Goal: Task Accomplishment & Management: Manage account settings

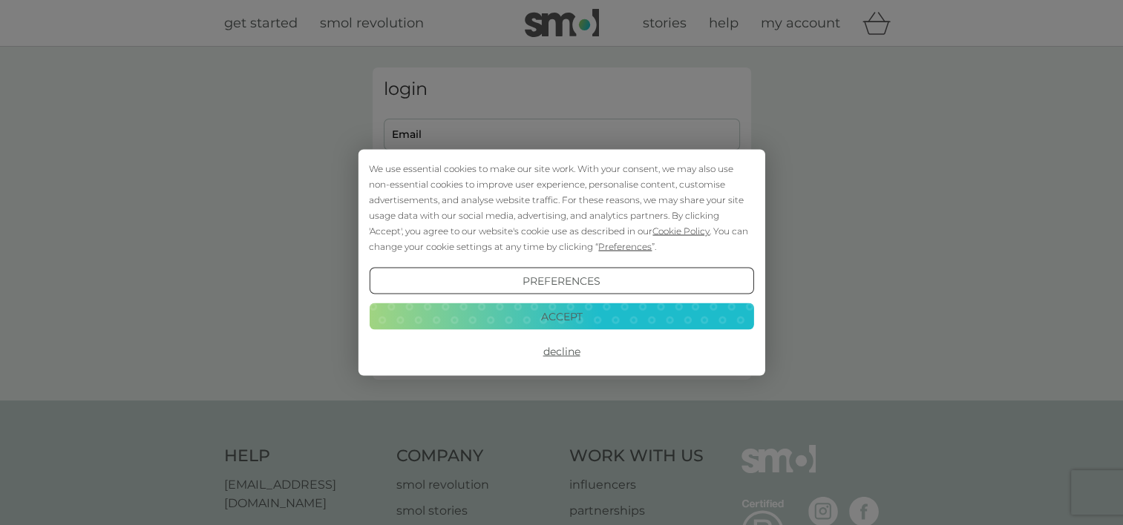
click at [536, 306] on button "Accept" at bounding box center [561, 316] width 384 height 27
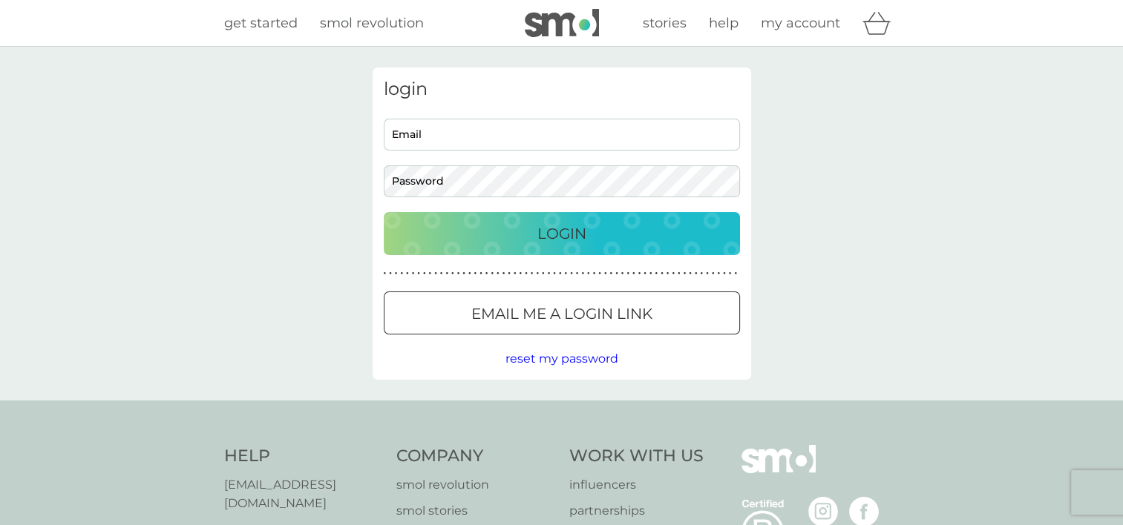
click at [425, 130] on input "Email" at bounding box center [562, 135] width 356 height 32
type input "[EMAIL_ADDRESS][DOMAIN_NAME]"
click at [582, 231] on p "Login" at bounding box center [561, 234] width 49 height 24
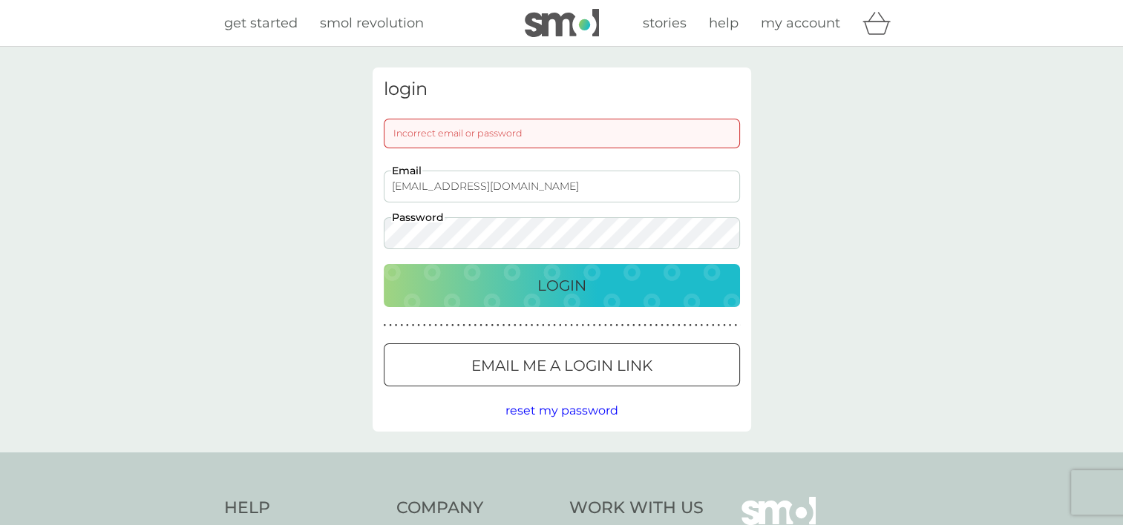
click at [562, 409] on span "reset my password" at bounding box center [561, 411] width 113 height 14
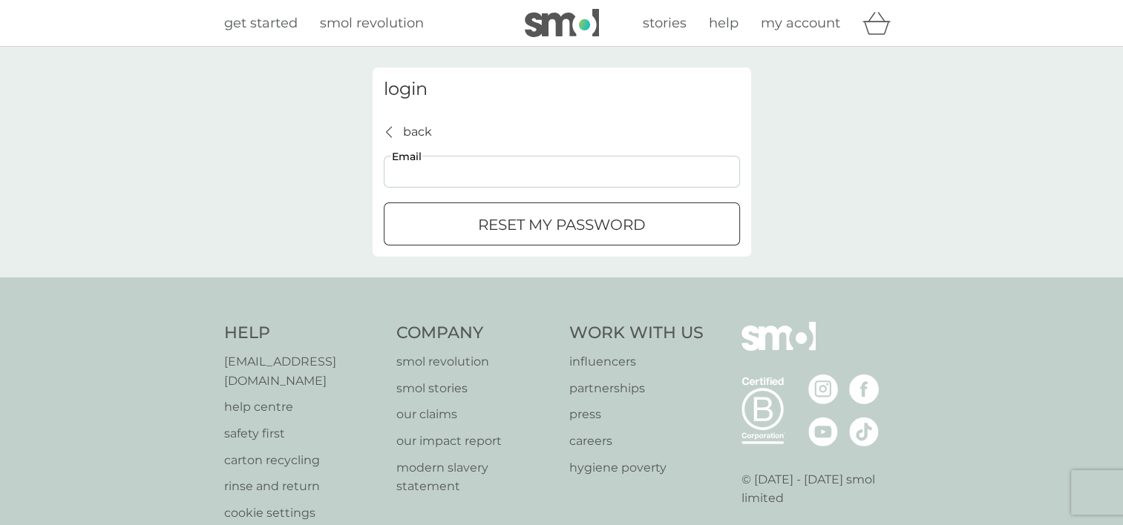
click at [447, 171] on input "Email" at bounding box center [562, 172] width 356 height 32
type input "[EMAIL_ADDRESS][DOMAIN_NAME]"
click at [543, 222] on div "submit" at bounding box center [561, 225] width 53 height 16
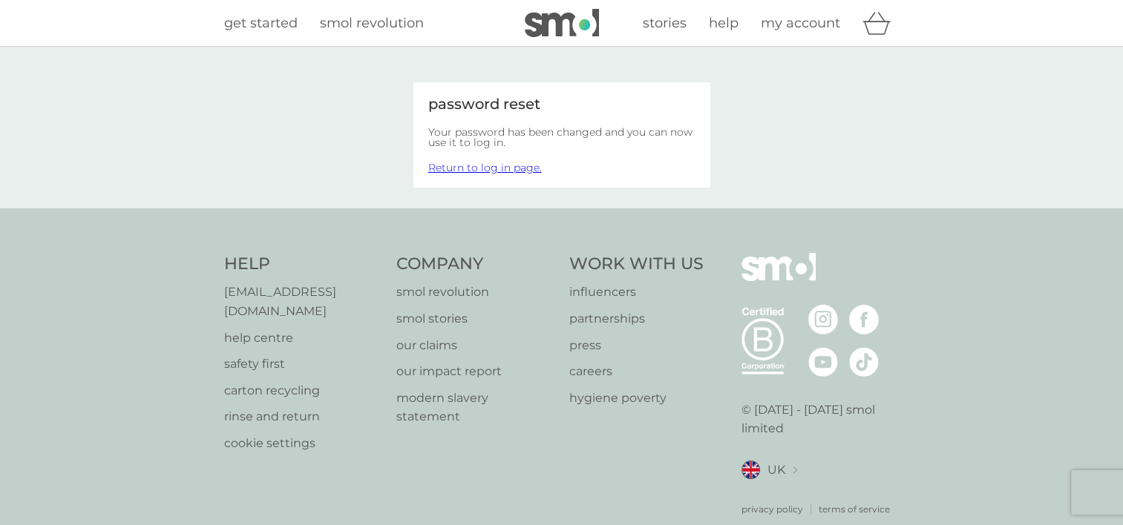
click at [490, 163] on link "Return to log in page." at bounding box center [485, 167] width 114 height 13
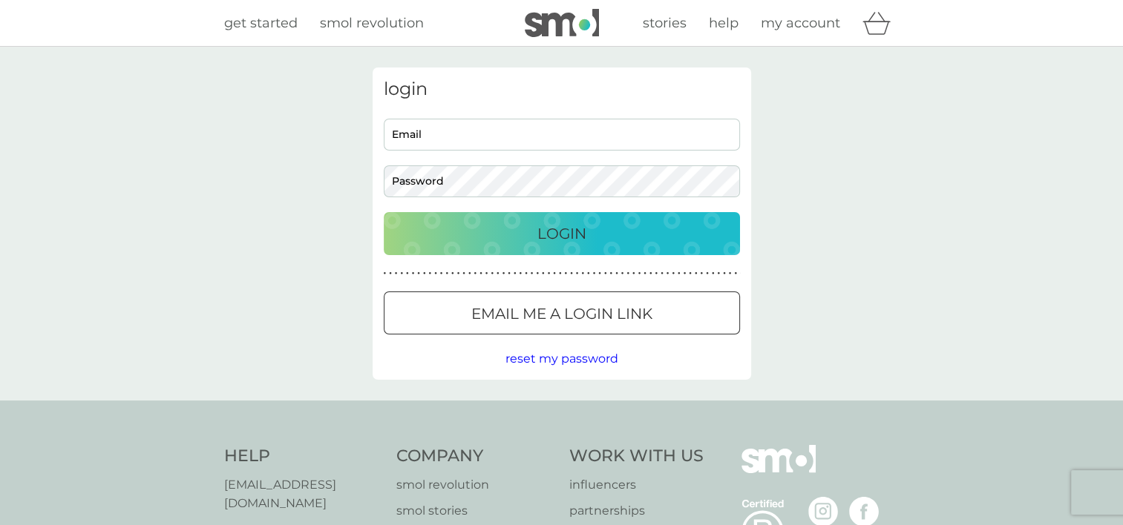
click at [461, 134] on input "Email" at bounding box center [562, 135] width 356 height 32
type input "[EMAIL_ADDRESS][DOMAIN_NAME]"
click at [556, 225] on p "Login" at bounding box center [561, 234] width 49 height 24
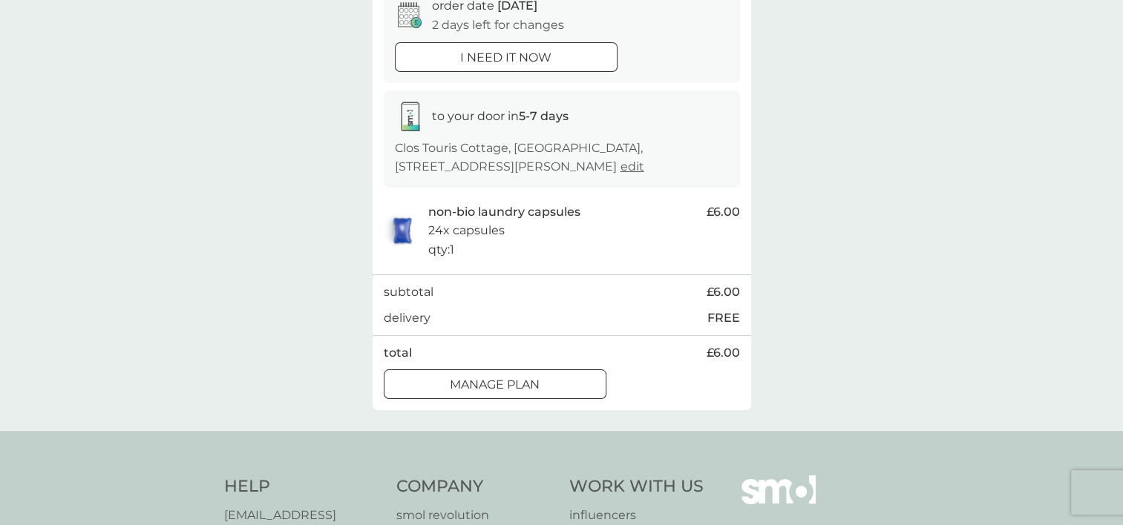
scroll to position [223, 0]
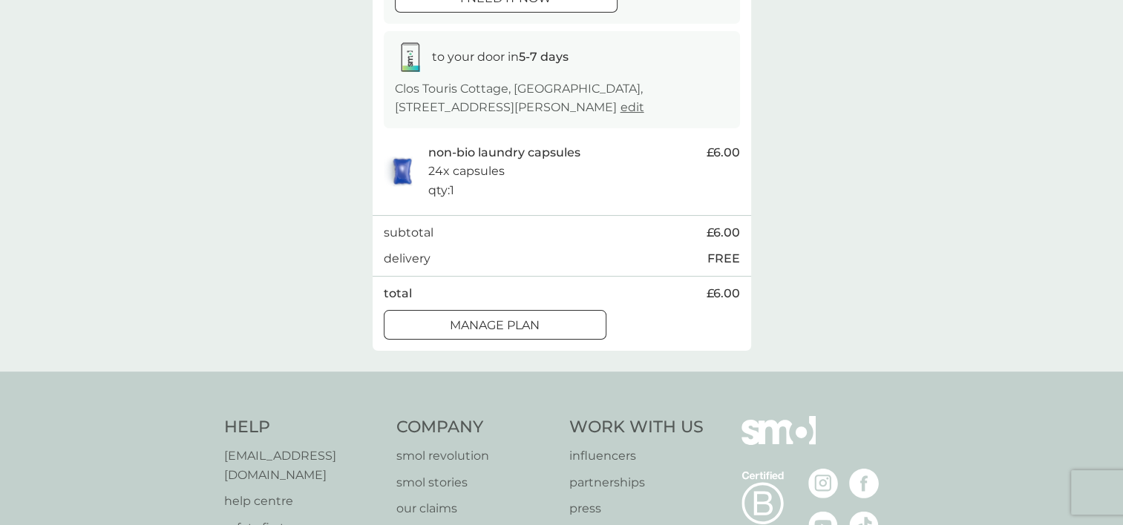
click at [496, 318] on div at bounding box center [494, 326] width 53 height 16
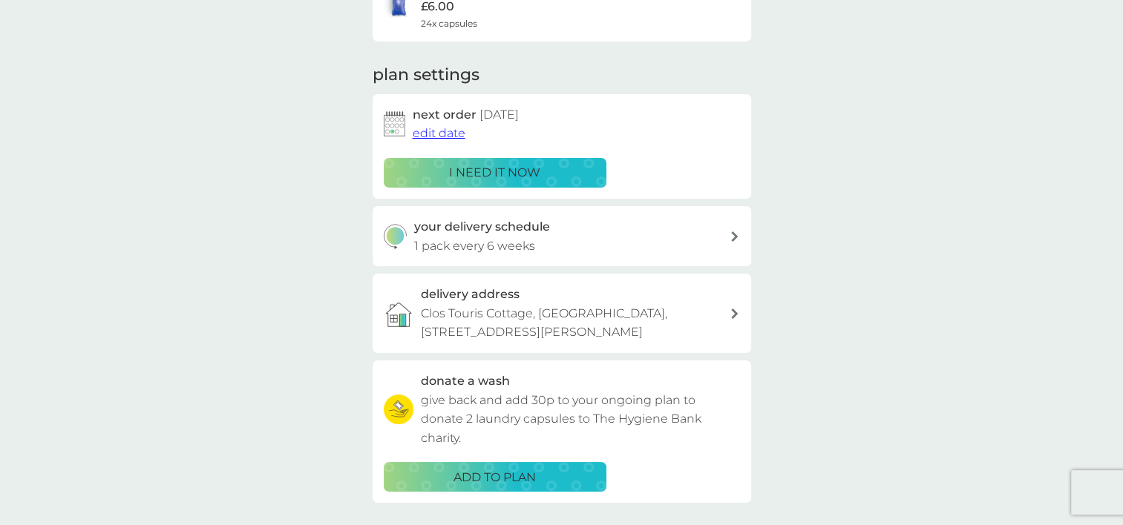
scroll to position [223, 0]
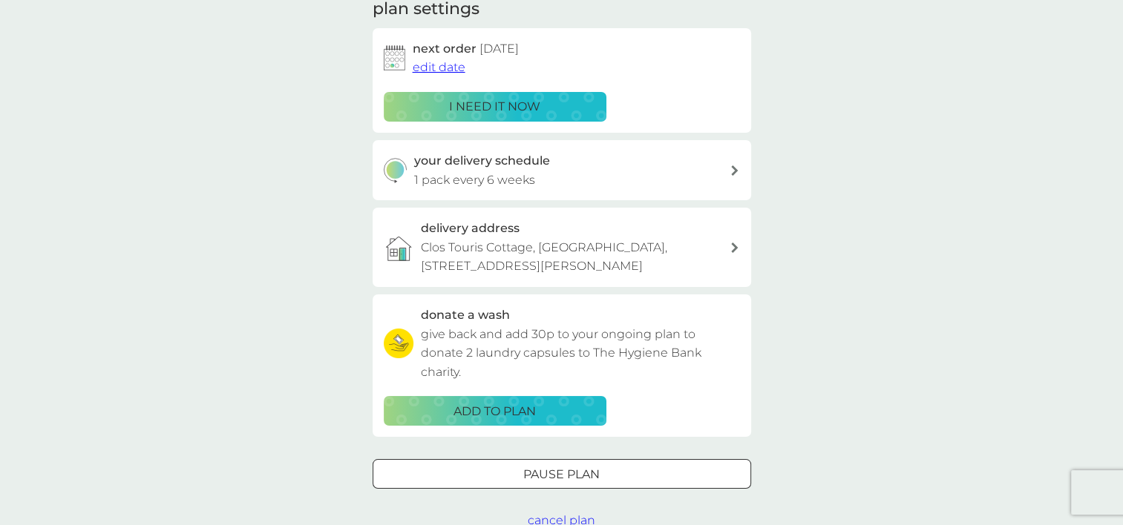
click at [437, 64] on span "edit date" at bounding box center [439, 67] width 53 height 14
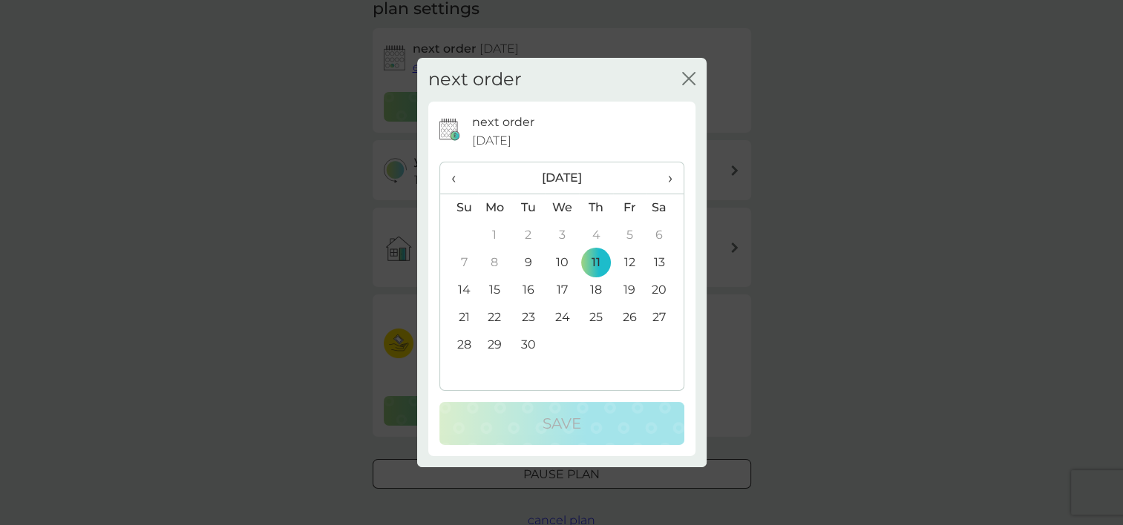
click at [670, 177] on span "›" at bounding box center [664, 177] width 15 height 31
click at [631, 261] on td "10" at bounding box center [628, 262] width 33 height 27
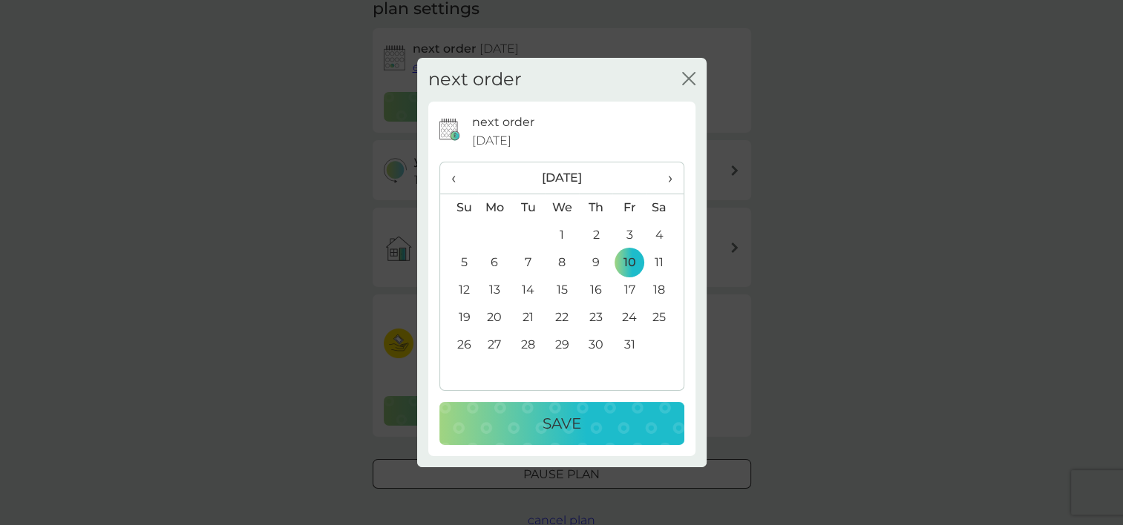
click at [578, 421] on p "Save" at bounding box center [561, 424] width 39 height 24
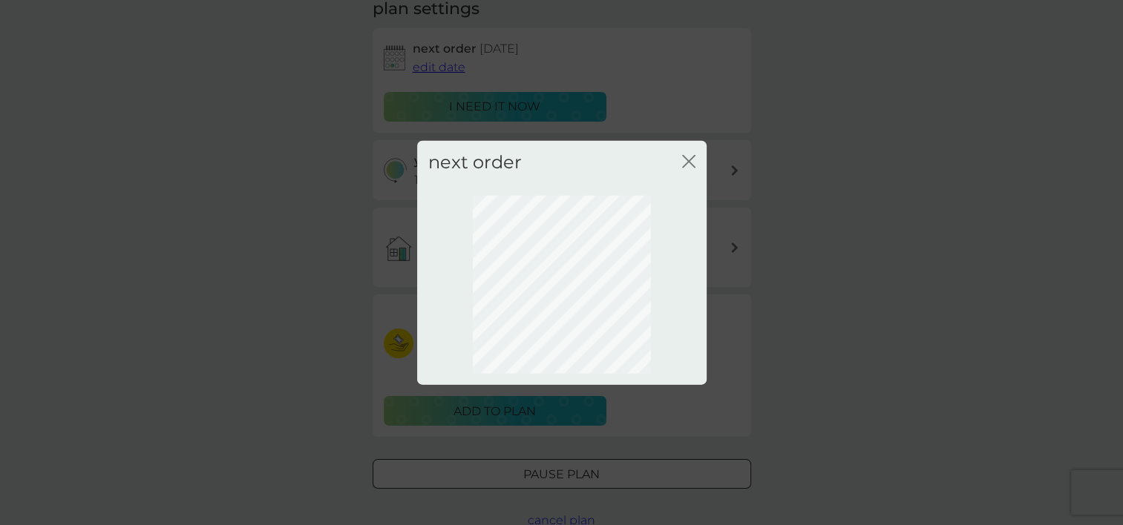
scroll to position [96, 0]
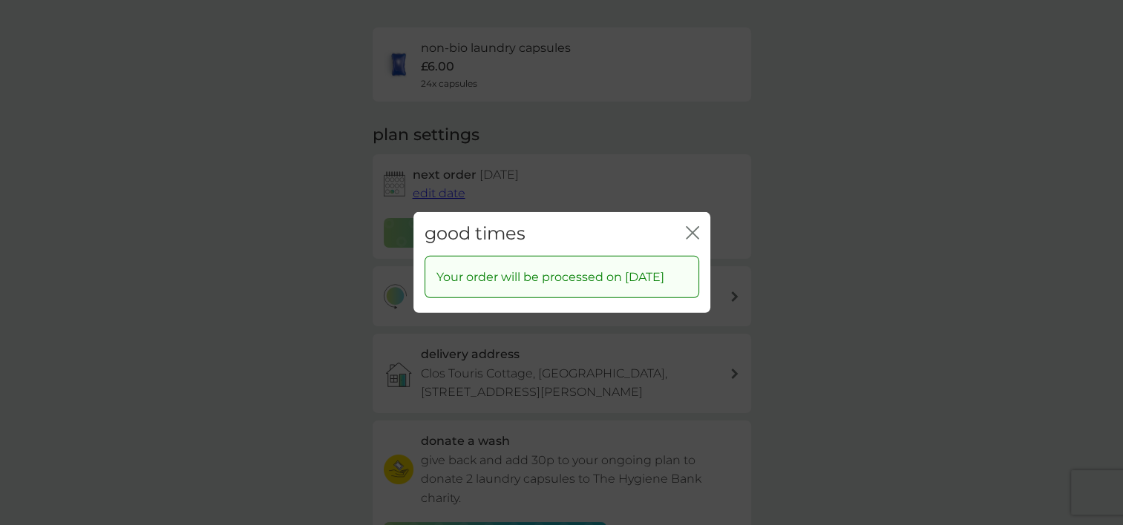
click at [691, 226] on icon "close" at bounding box center [692, 232] width 13 height 13
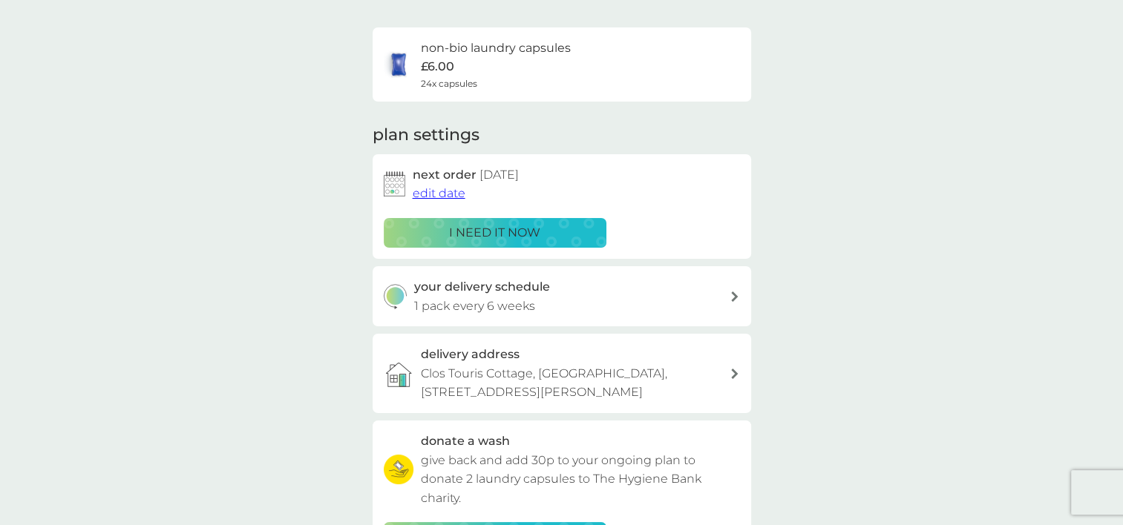
click at [731, 294] on icon at bounding box center [734, 297] width 7 height 10
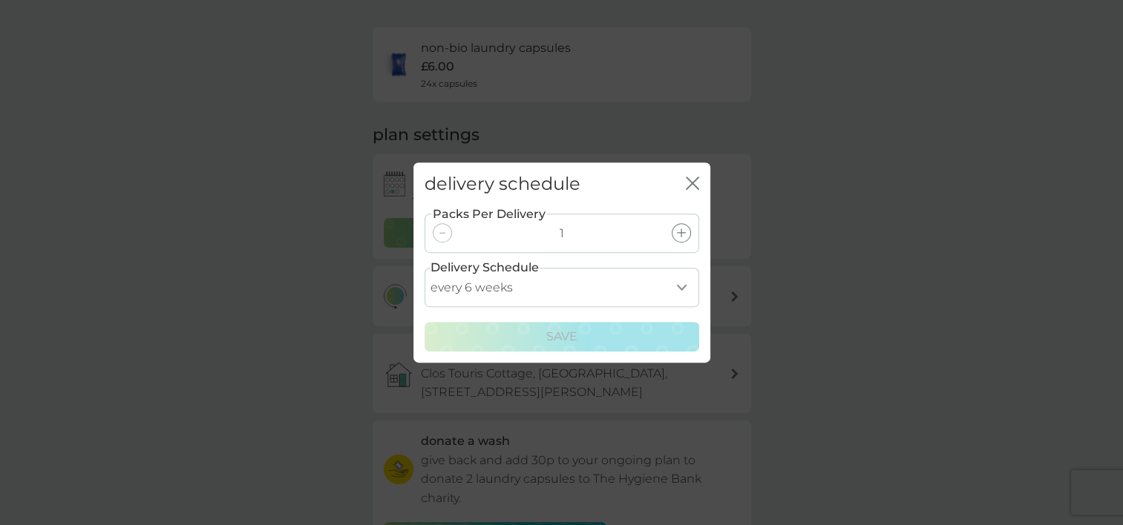
click at [683, 286] on select "every 1 week every 2 weeks every 3 weeks every 4 weeks every 5 weeks every 6 we…" at bounding box center [561, 287] width 275 height 39
select select "70"
click at [424, 268] on select "every 1 week every 2 weeks every 3 weeks every 4 weeks every 5 weeks every 6 we…" at bounding box center [561, 287] width 275 height 39
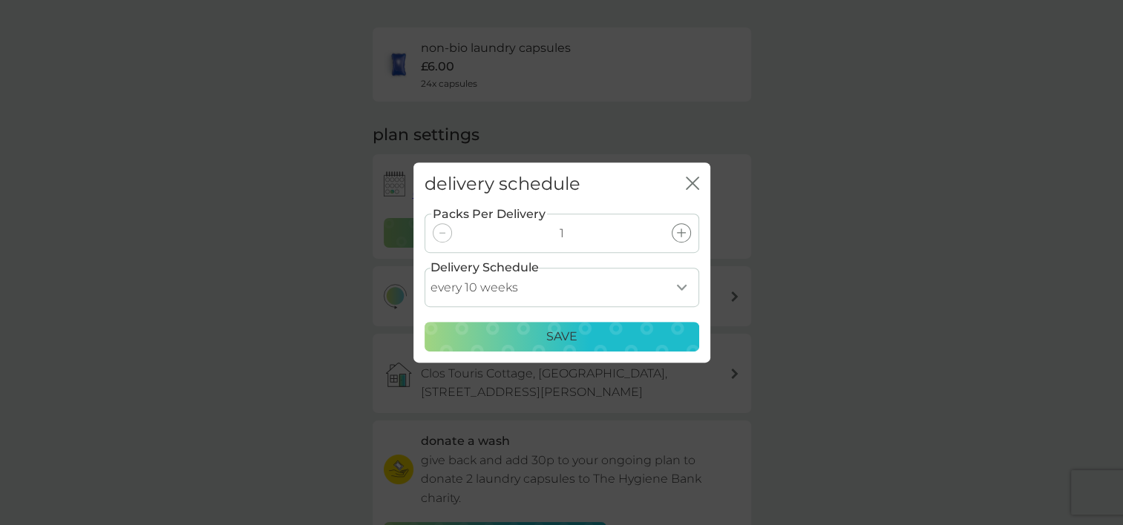
click at [555, 331] on p "Save" at bounding box center [561, 336] width 31 height 19
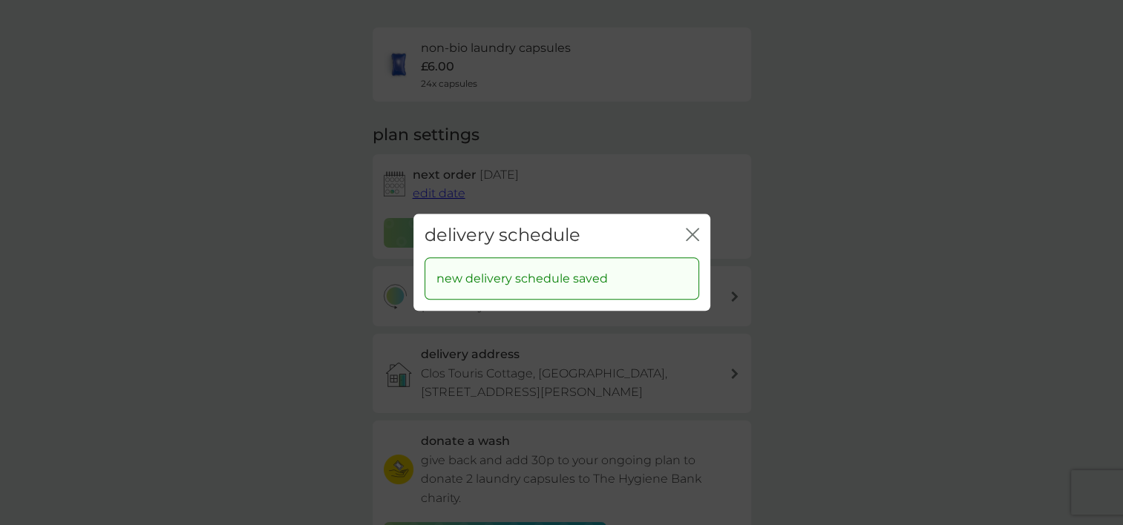
click at [689, 233] on icon "close" at bounding box center [689, 235] width 6 height 12
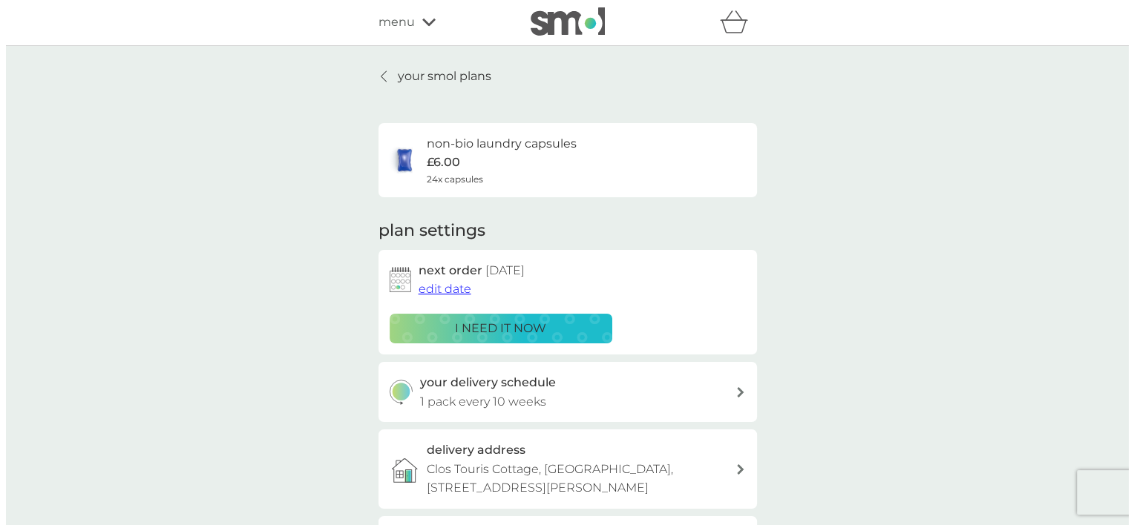
scroll to position [0, 0]
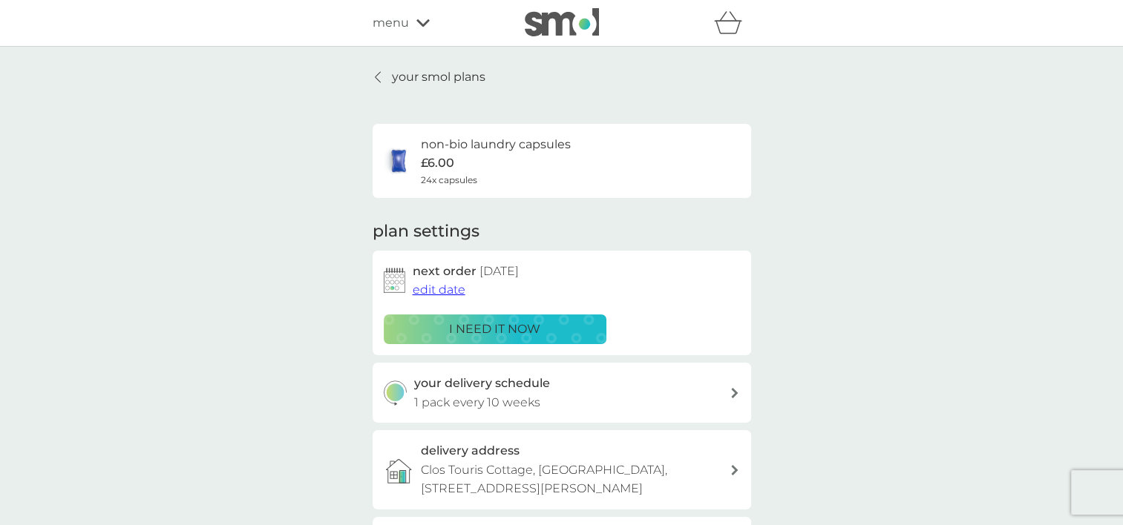
click at [419, 17] on div "menu" at bounding box center [435, 22] width 126 height 19
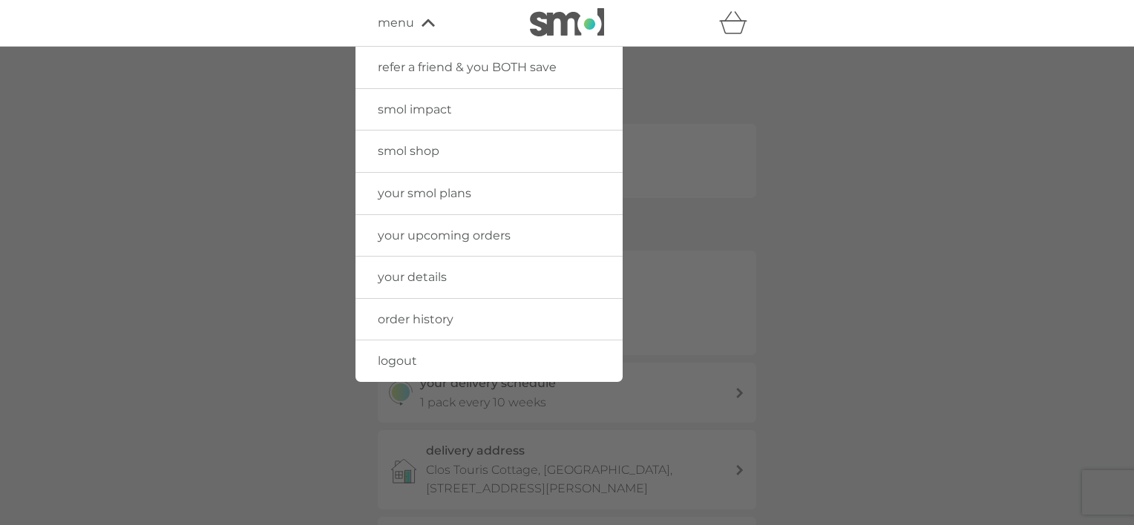
click at [401, 362] on span "logout" at bounding box center [397, 361] width 39 height 14
